Goal: Task Accomplishment & Management: Use online tool/utility

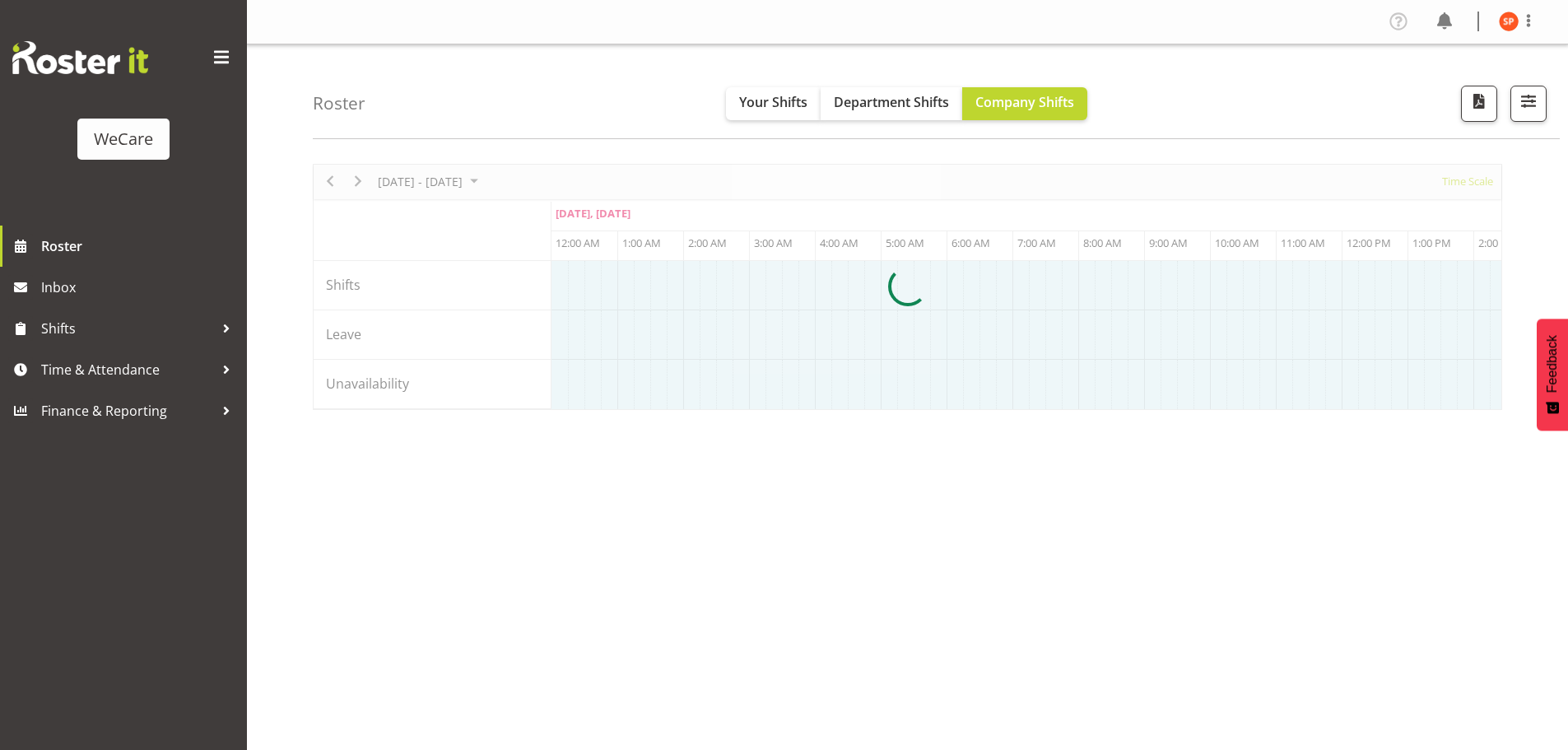
select select "shiftH"
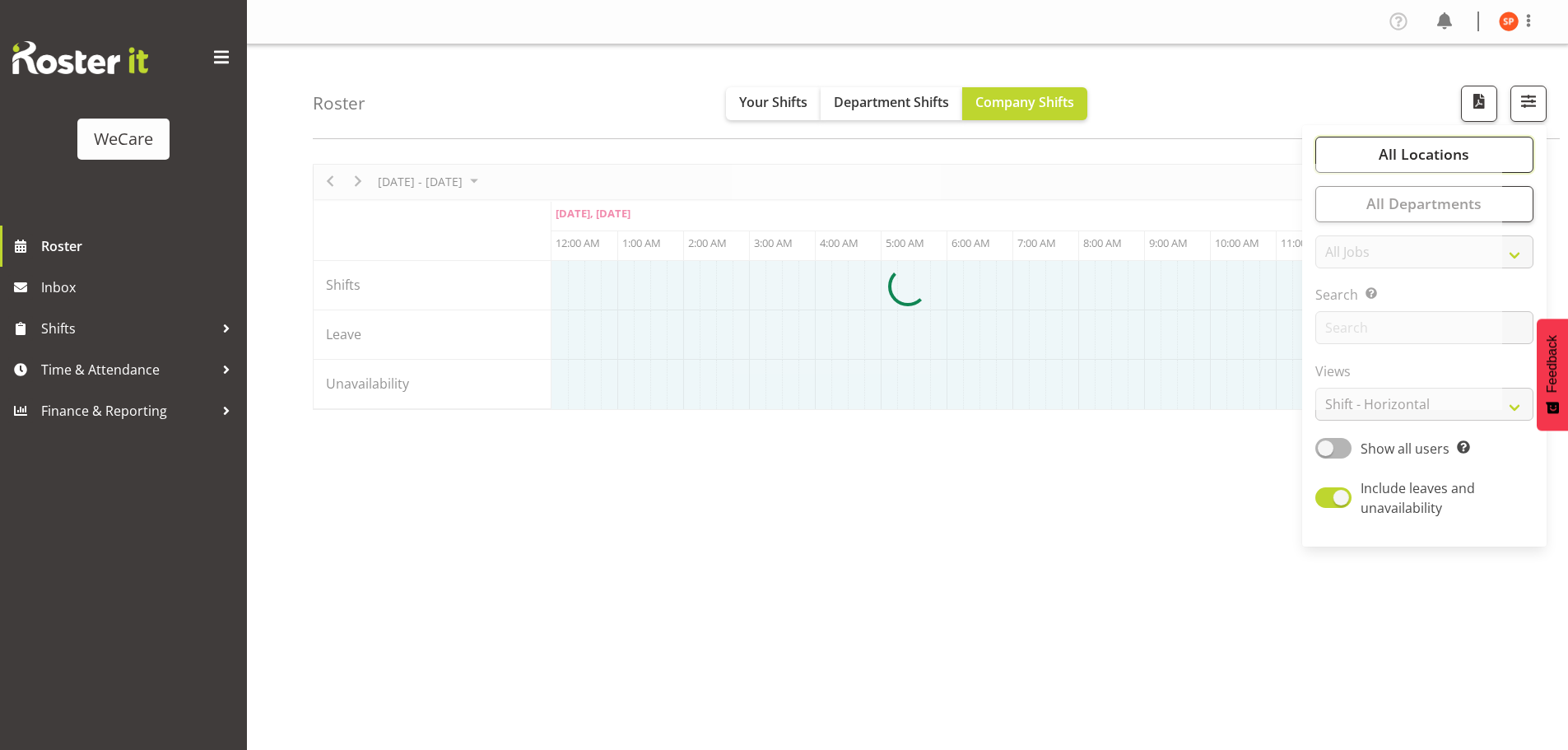
click at [1465, 162] on span "All Locations" at bounding box center [1425, 154] width 91 height 20
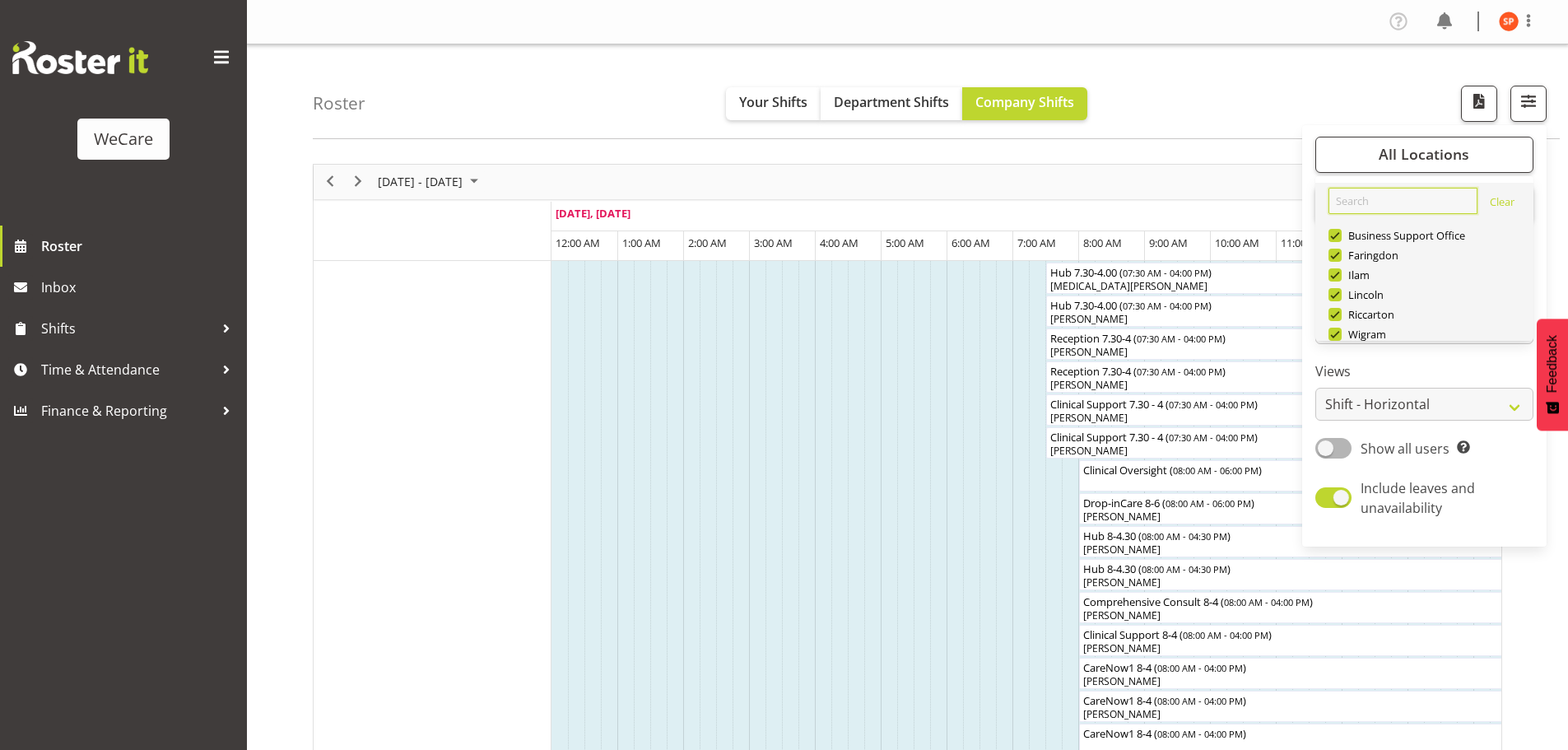
click at [1383, 202] on input "text" at bounding box center [1403, 201] width 149 height 26
type input "li"
click at [1364, 366] on span "Select All" at bounding box center [1364, 373] width 52 height 16
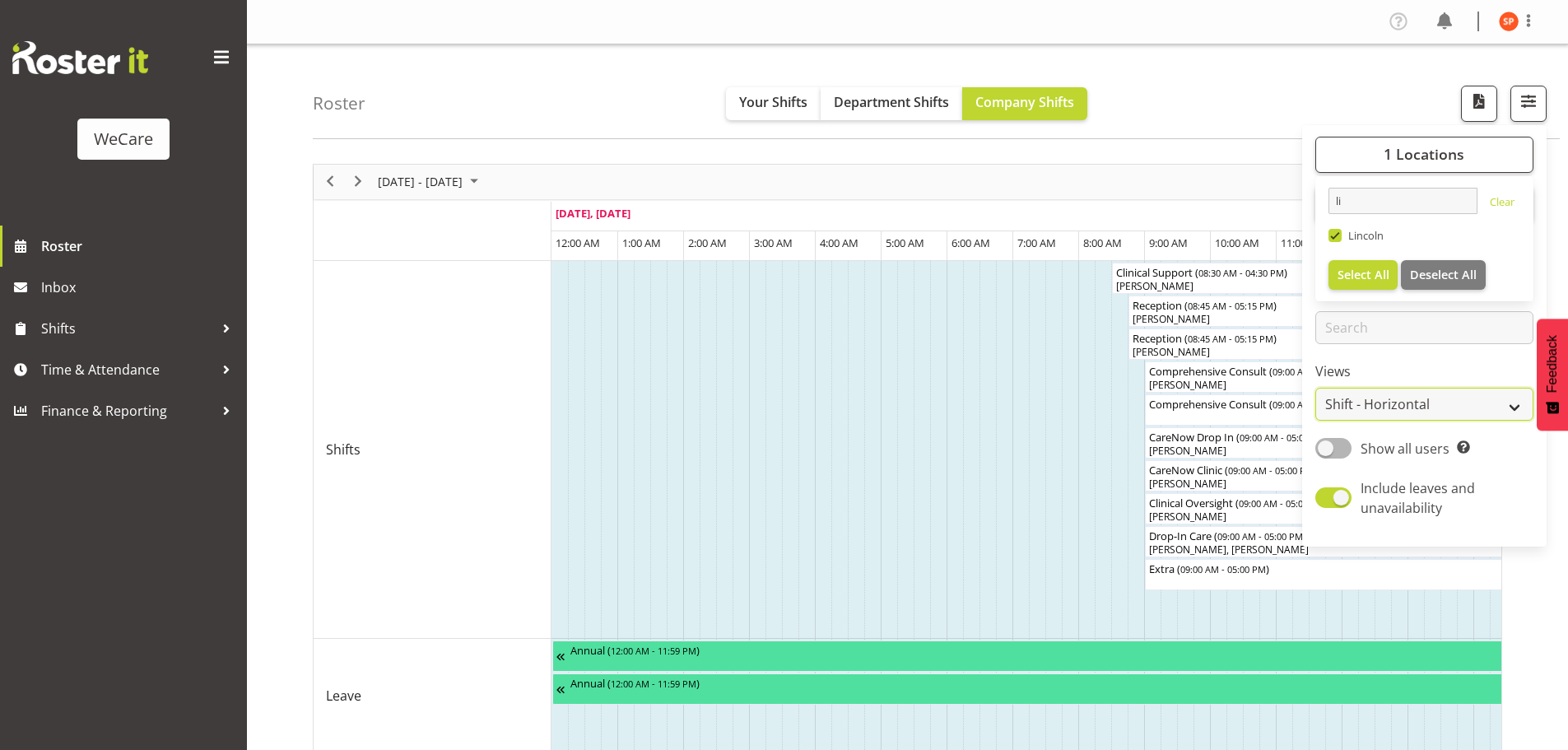
click at [1378, 400] on select "Staff Role Shift - Horizontal Shift - Vertical Staff - Location" at bounding box center [1425, 405] width 218 height 33
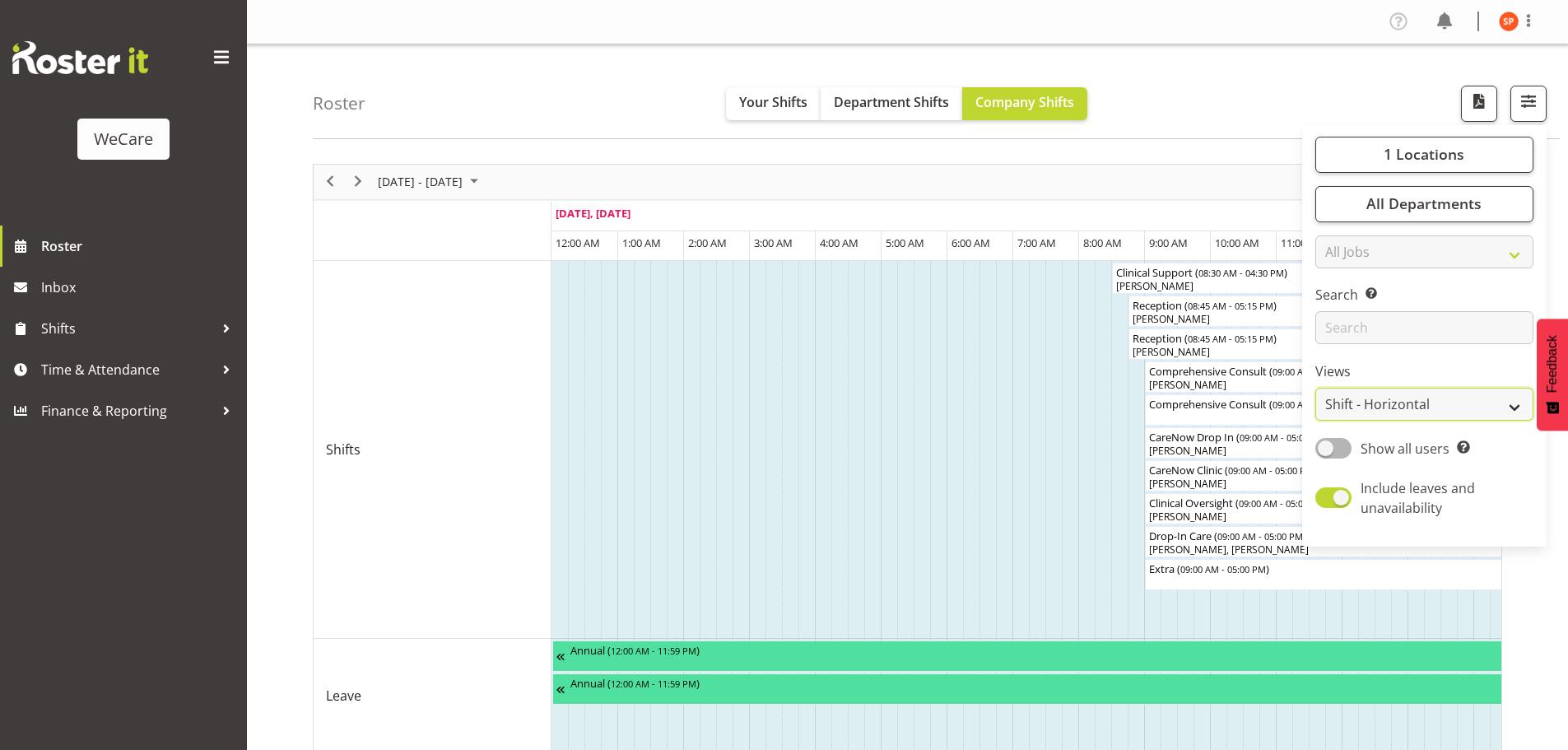
select select "staff"
click at [1317, 388] on select "Staff Role Shift - Horizontal Shift - Vertical Staff - Location" at bounding box center [1425, 405] width 218 height 33
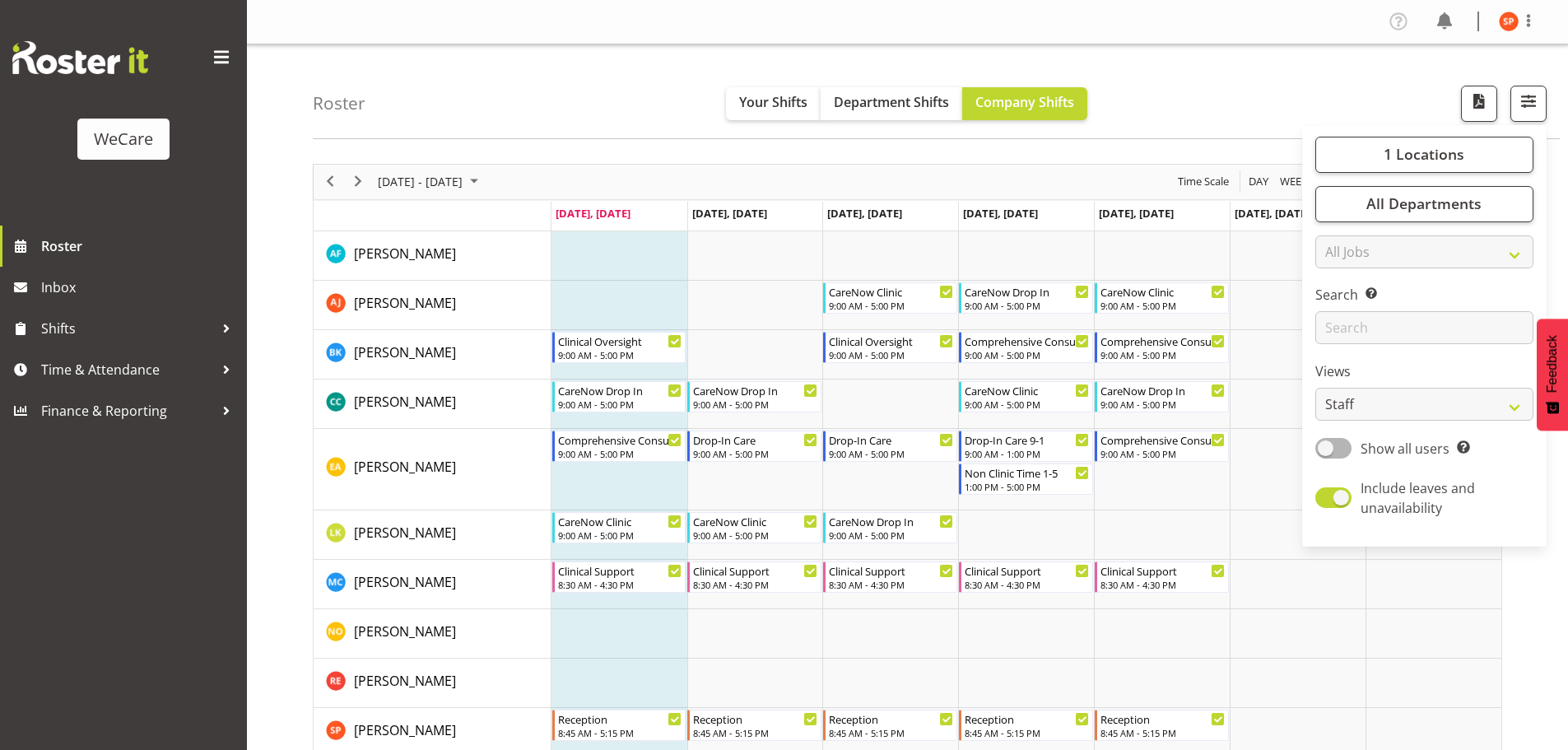
click at [1173, 95] on div "Roster Your Shifts Department Shifts Company Shifts 1 Locations li Clear [GEOGR…" at bounding box center [937, 91] width 1247 height 95
